Goal: Transaction & Acquisition: Purchase product/service

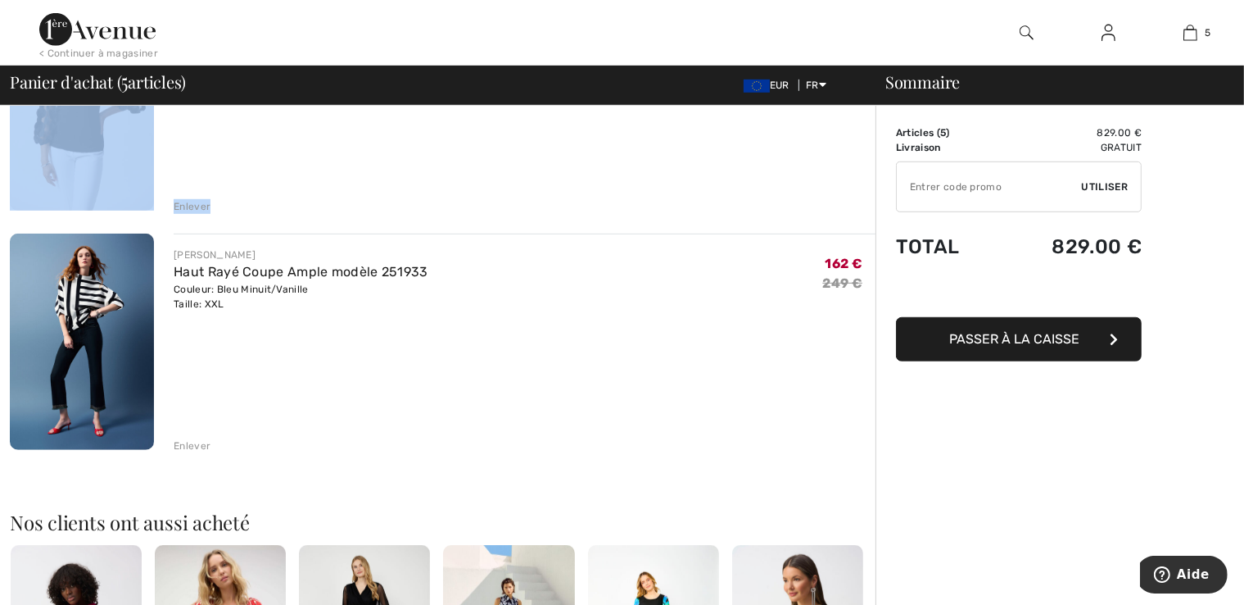
scroll to position [929, 0]
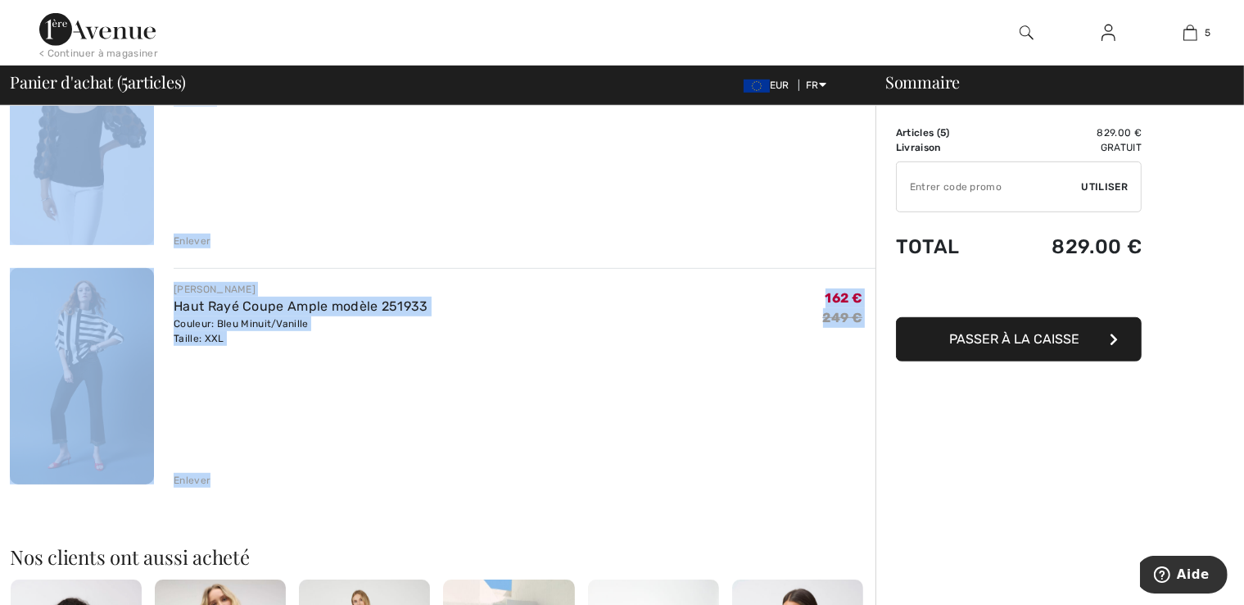
drag, startPoint x: 16, startPoint y: 201, endPoint x: 791, endPoint y: 470, distance: 820.4
click at [791, 470] on div "Vous n'êtes qu'à 0.00 € de la LIVRAISON GRATUITE! Continuer à magasiner > Félic…" at bounding box center [443, 177] width 866 height 2001
copy div "Loremipsumdol ! Sitam consecte adip elitsedd EIUSMODTEMPO ! INCIDI UTLABOR Etdo…"
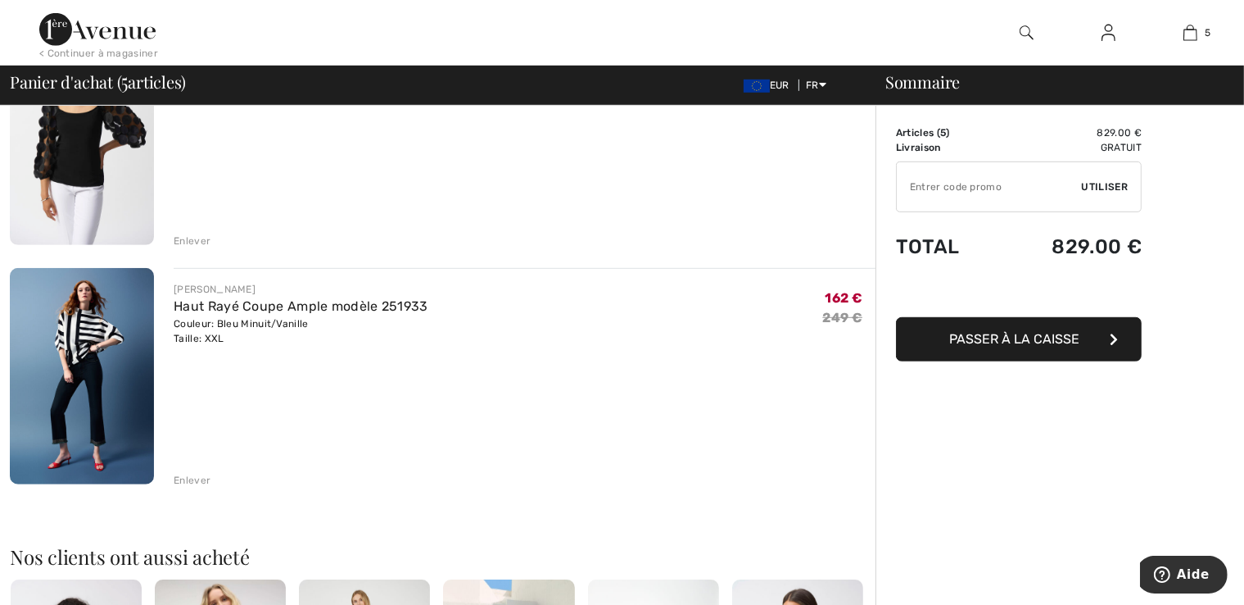
click at [173, 10] on div "< Continuer à magasiner 5 Ajouté au panier [PERSON_NAME] Veste Fermeture Bouton…" at bounding box center [622, 33] width 1244 height 66
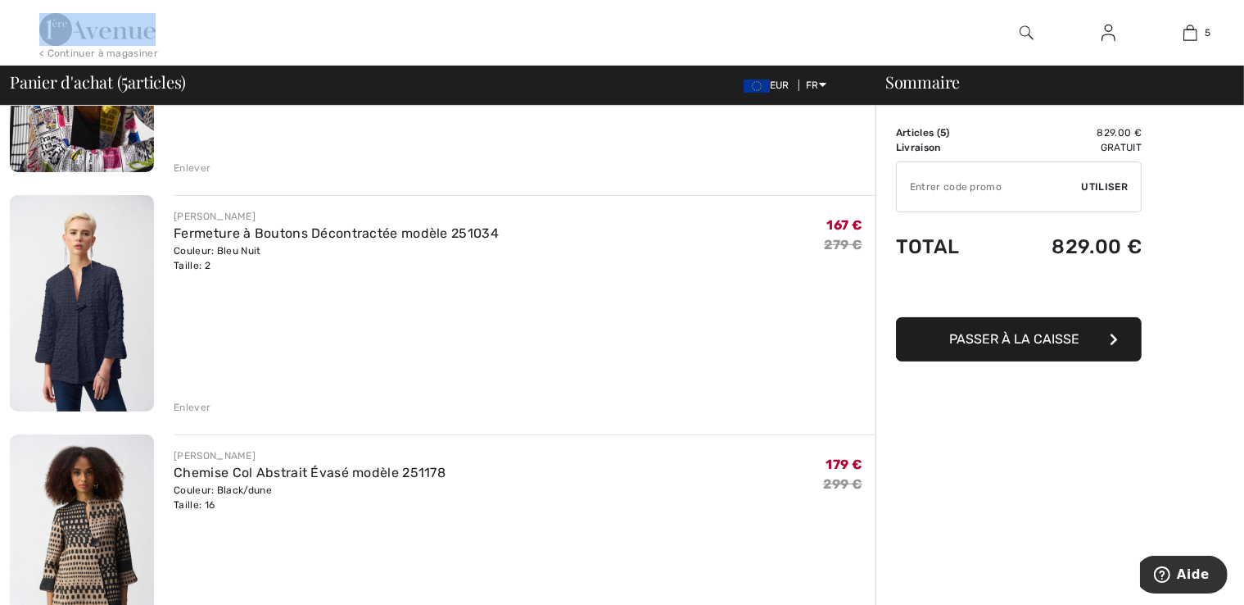
scroll to position [0, 0]
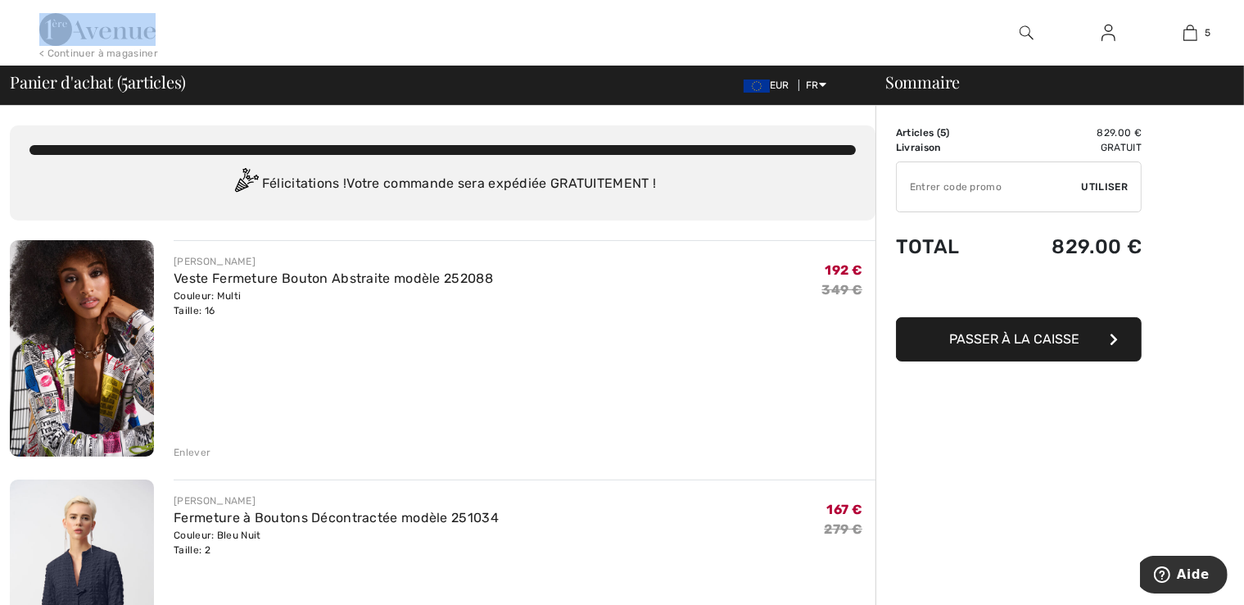
drag, startPoint x: 164, startPoint y: 27, endPoint x: 49, endPoint y: 22, distance: 114.8
click at [49, 22] on div "< Continuer à magasiner 5 Ajouté au panier [PERSON_NAME] Veste Fermeture Bouton…" at bounding box center [622, 33] width 1244 height 66
click at [23, 17] on div "< Continuer à magasiner 5 Ajouté au panier [PERSON_NAME] Veste Fermeture Bouton…" at bounding box center [622, 33] width 1244 height 66
drag, startPoint x: 34, startPoint y: 7, endPoint x: 197, endPoint y: 60, distance: 171.2
click at [197, 60] on div "< Continuer à magasiner 5 Ajouté au panier Joseph Ribkoff Veste Fermeture Bouto…" at bounding box center [622, 33] width 1244 height 66
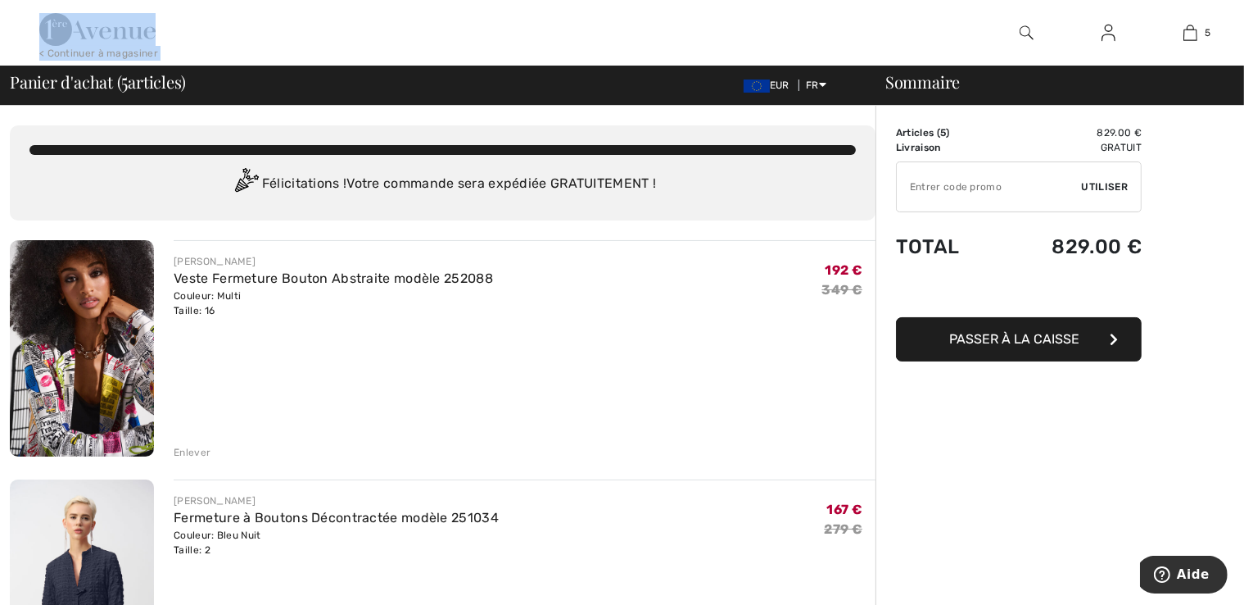
copy div "< Continuer à magasiner"
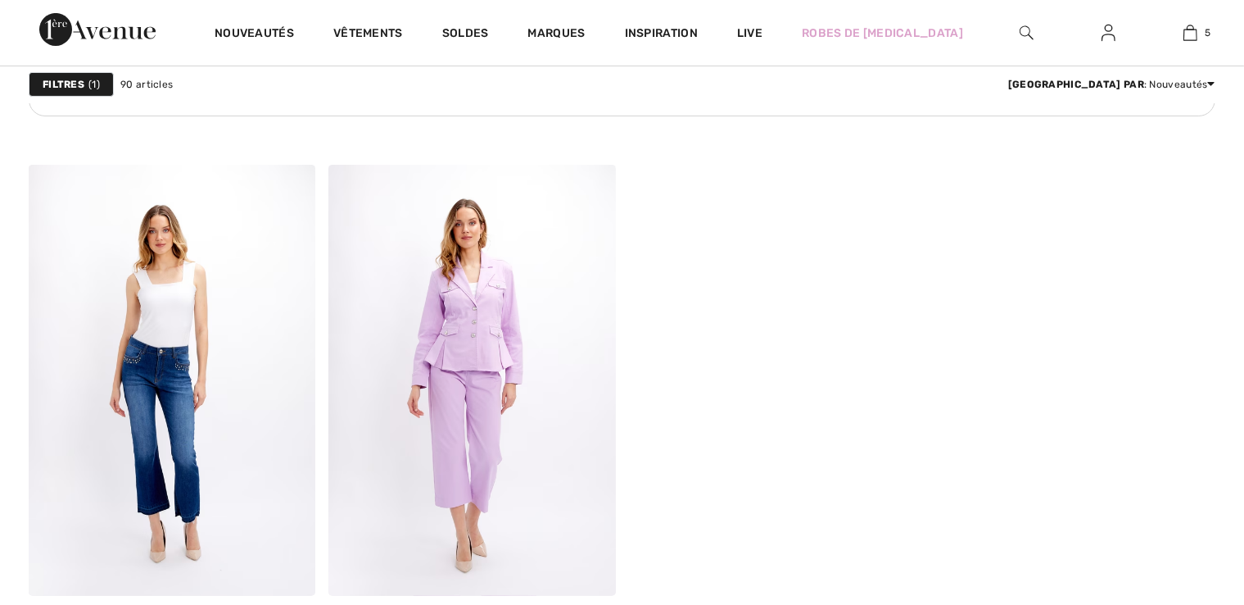
scroll to position [6647, 0]
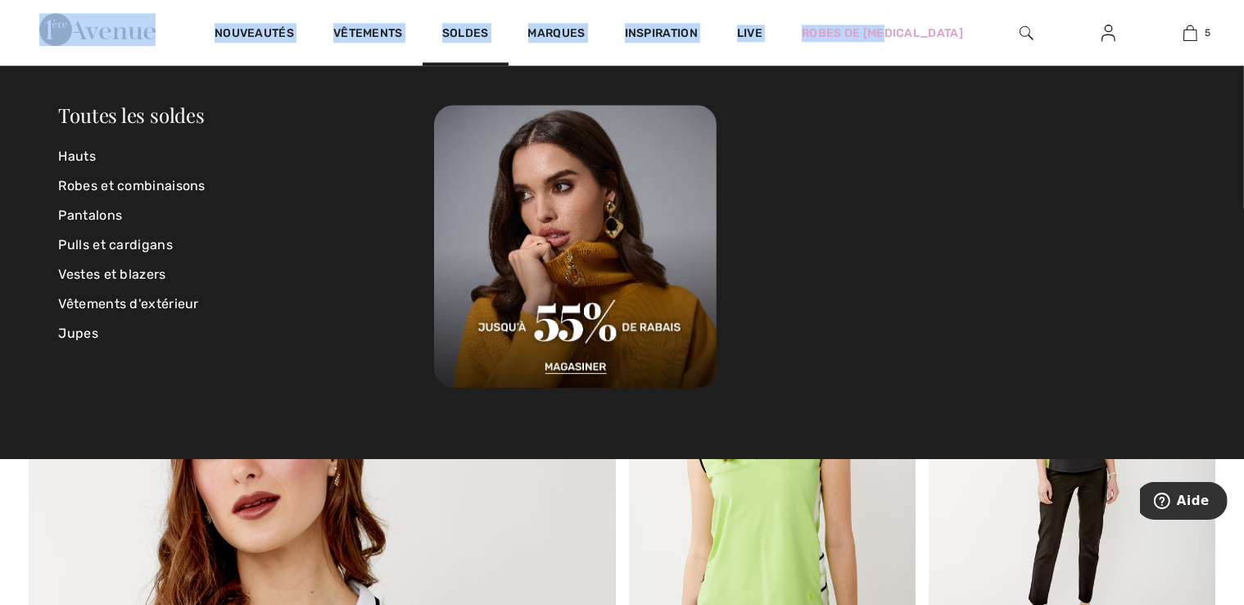
drag, startPoint x: 12, startPoint y: 14, endPoint x: 912, endPoint y: 53, distance: 900.2
click at [912, 53] on div "Nouveautés Vêtements Soldes Marques Inspiration Live Robes de [MEDICAL_DATA] 5 …" at bounding box center [622, 33] width 1244 height 66
